Goal: Entertainment & Leisure: Consume media (video, audio)

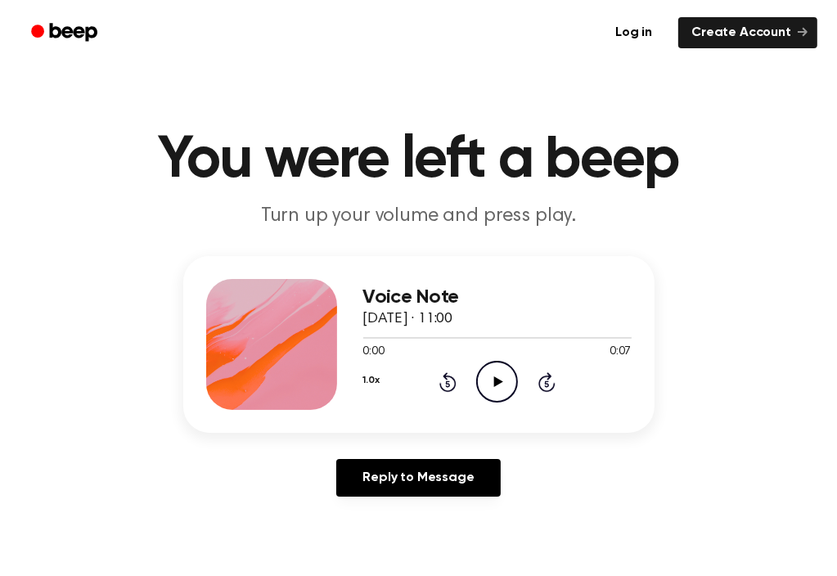
click at [493, 377] on icon "Play Audio" at bounding box center [497, 382] width 42 height 42
click at [493, 377] on icon at bounding box center [496, 381] width 7 height 11
drag, startPoint x: 555, startPoint y: 341, endPoint x: 312, endPoint y: 353, distance: 243.3
click at [312, 353] on div "Voice Note [DATE] · 11:00 0:05 0:07 Your browser does not support the [object O…" at bounding box center [418, 344] width 471 height 177
click at [363, 344] on span "0:05" at bounding box center [373, 352] width 21 height 17
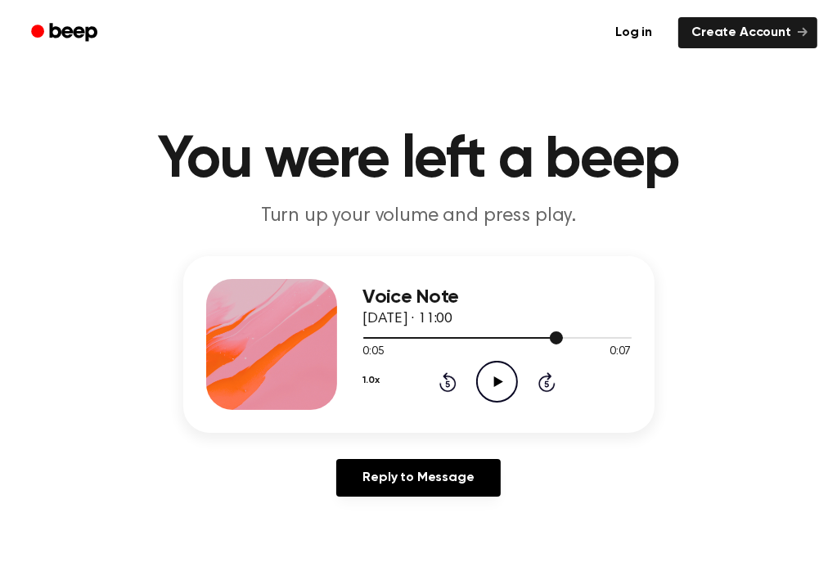
click at [366, 338] on div at bounding box center [463, 338] width 200 height 2
click at [488, 374] on icon "Play Audio" at bounding box center [497, 382] width 42 height 42
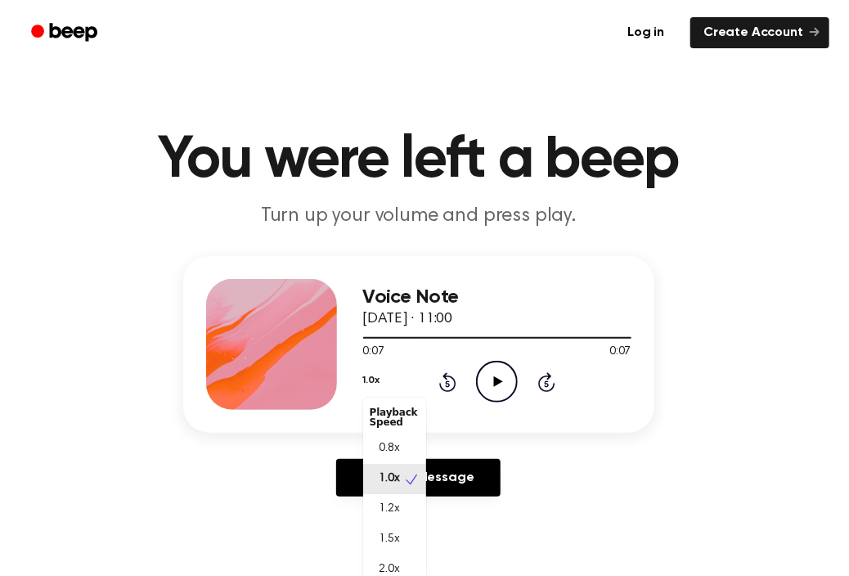
click at [368, 378] on button "1.0x" at bounding box center [371, 380] width 16 height 28
click at [410, 440] on div "0.8x" at bounding box center [394, 449] width 63 height 30
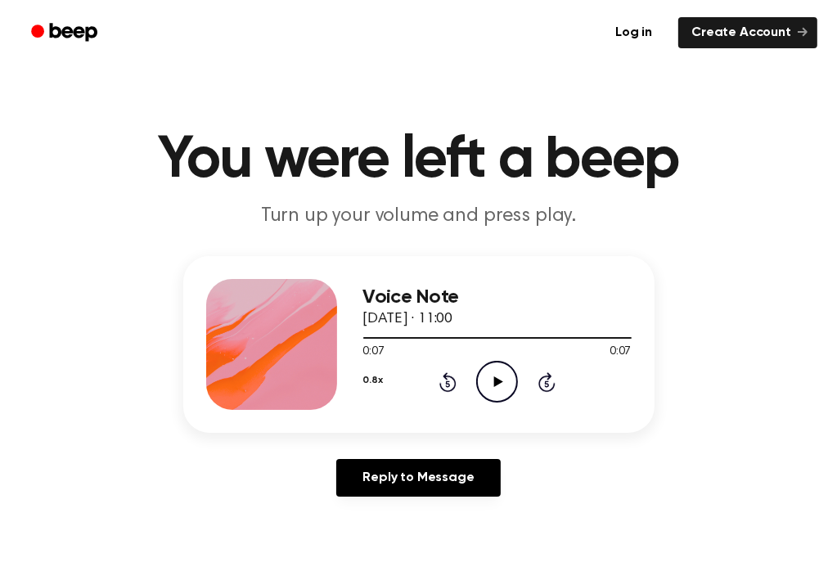
click at [490, 379] on icon "Play Audio" at bounding box center [497, 382] width 42 height 42
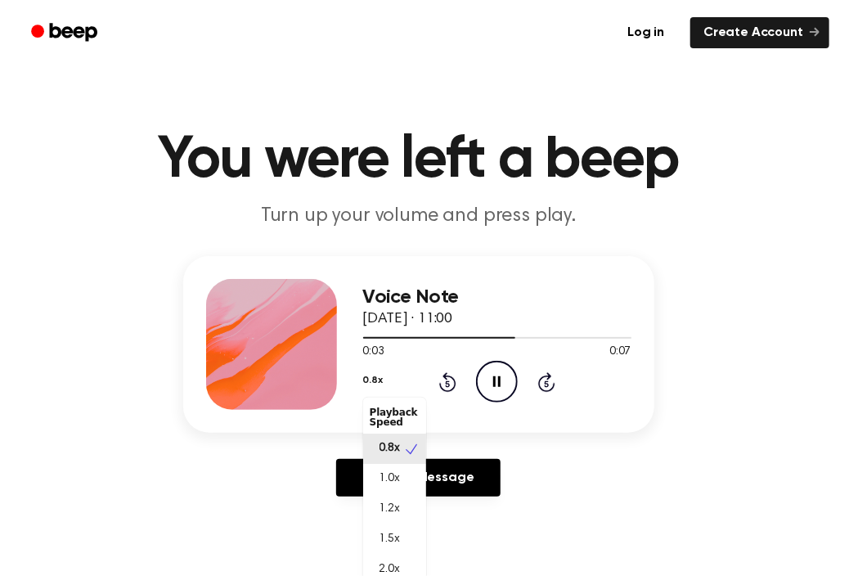
click at [374, 383] on button "0.8x" at bounding box center [373, 380] width 20 height 28
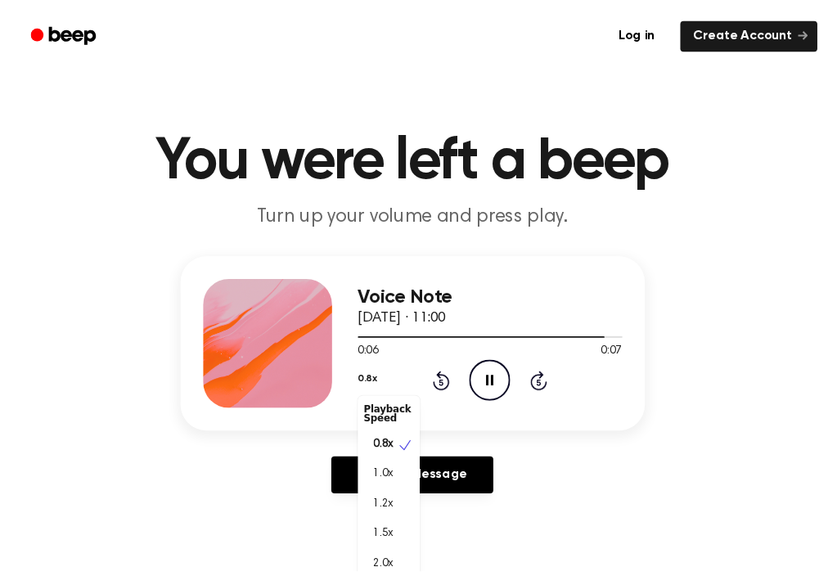
scroll to position [7, 0]
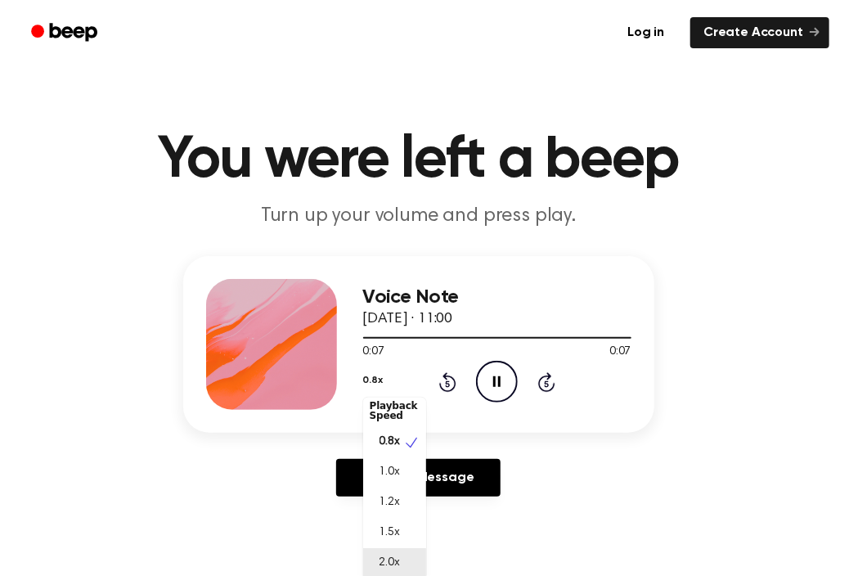
click at [380, 565] on span "2.0x" at bounding box center [390, 563] width 20 height 17
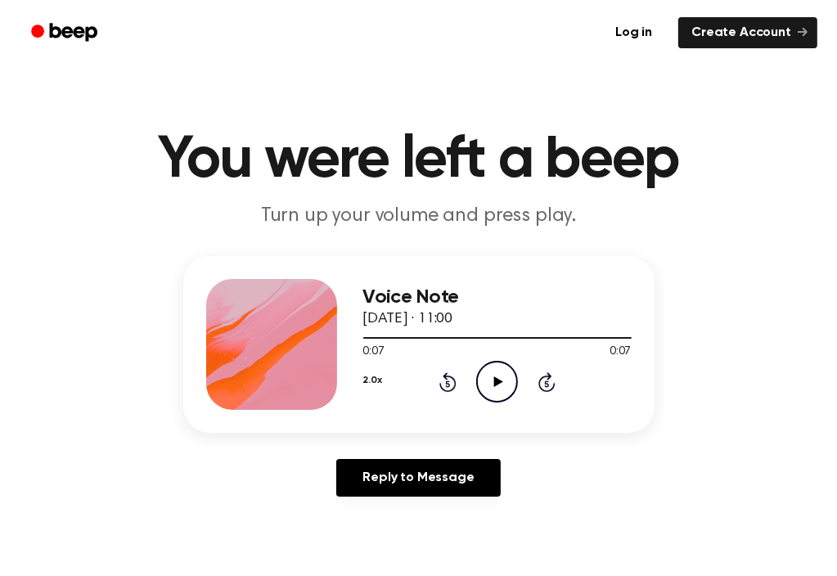
click at [492, 371] on icon "Play Audio" at bounding box center [497, 382] width 42 height 42
click at [497, 377] on icon "Play Audio" at bounding box center [497, 382] width 42 height 42
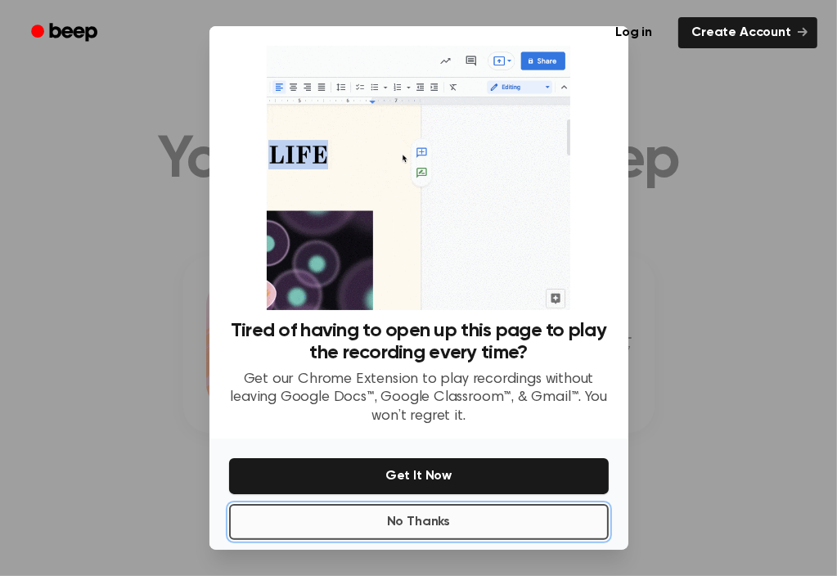
click at [549, 507] on button "No Thanks" at bounding box center [419, 522] width 380 height 36
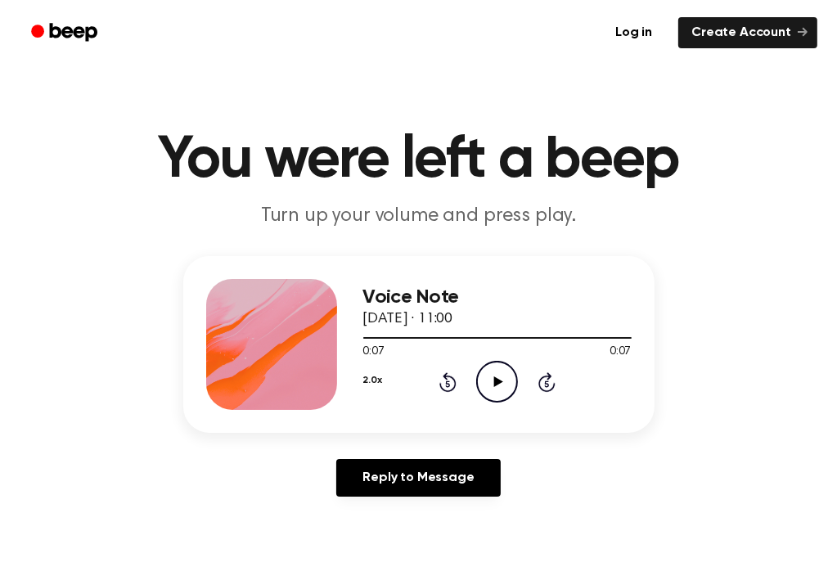
click at [504, 387] on icon "Play Audio" at bounding box center [497, 382] width 42 height 42
click at [500, 384] on icon "Play Audio" at bounding box center [497, 382] width 42 height 42
